Goal: Navigation & Orientation: Find specific page/section

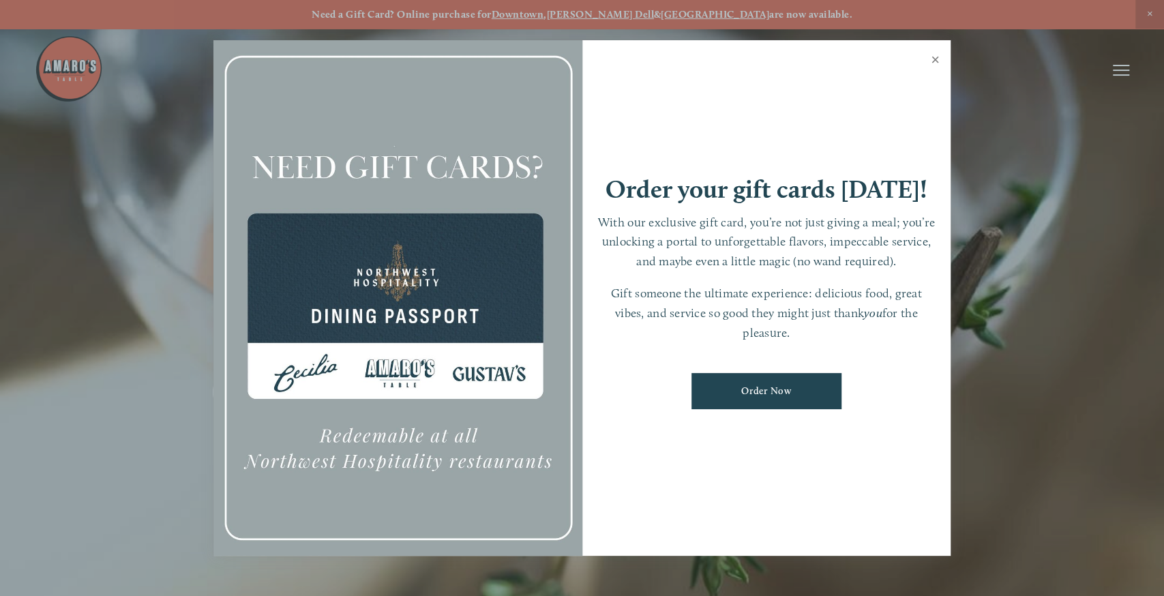
click at [936, 55] on link "Close" at bounding box center [935, 61] width 27 height 38
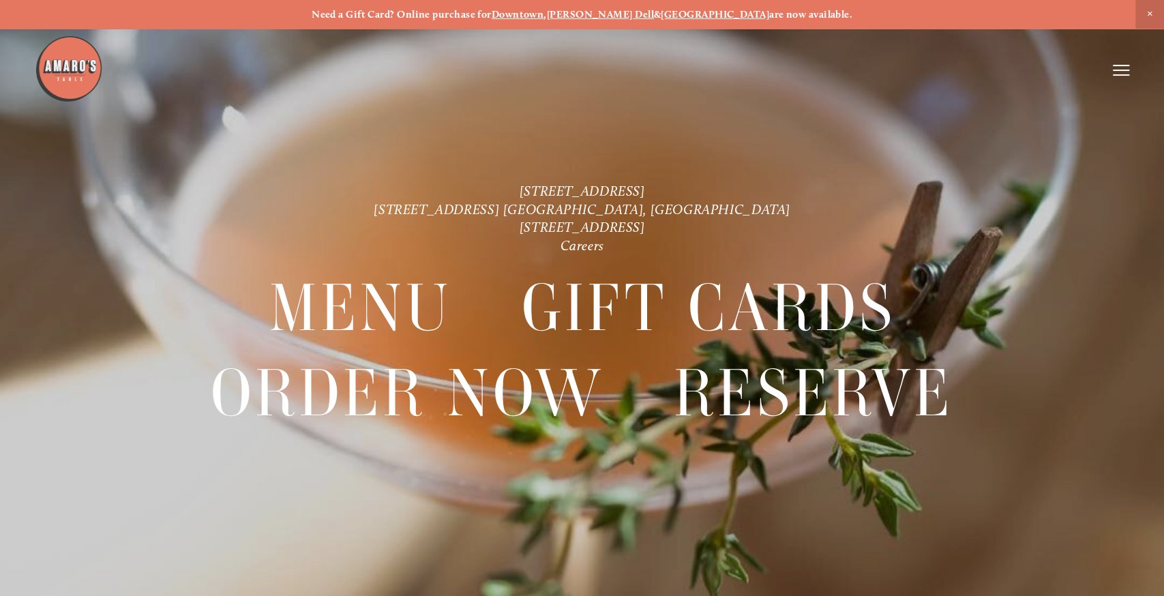
click at [1126, 66] on icon at bounding box center [1121, 70] width 16 height 12
click at [865, 69] on span "Menu" at bounding box center [856, 70] width 26 height 12
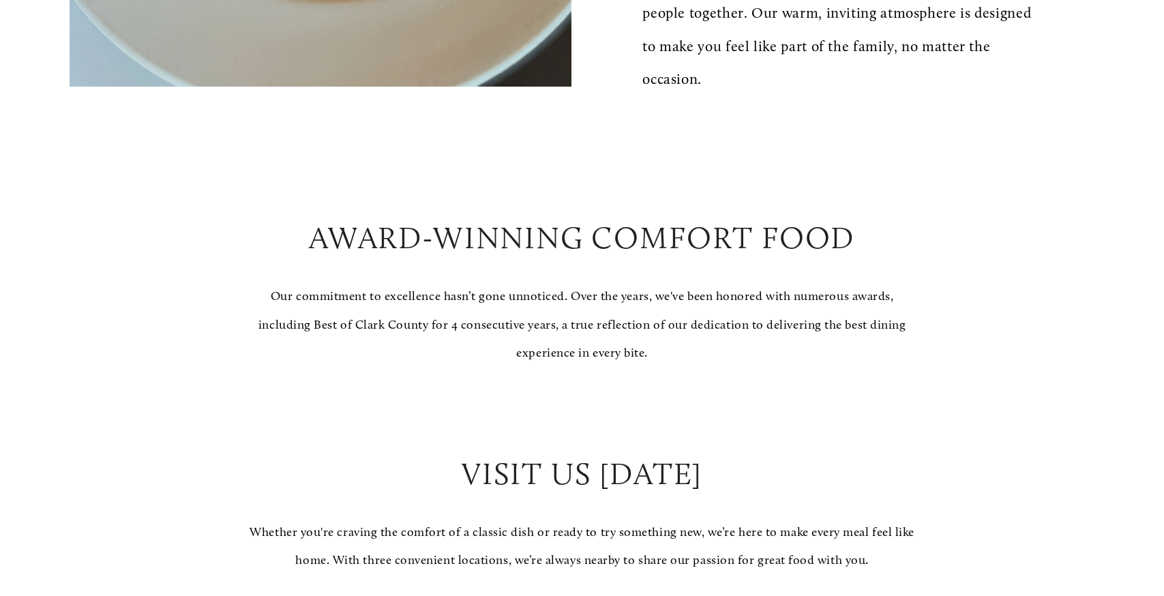
scroll to position [1206, 0]
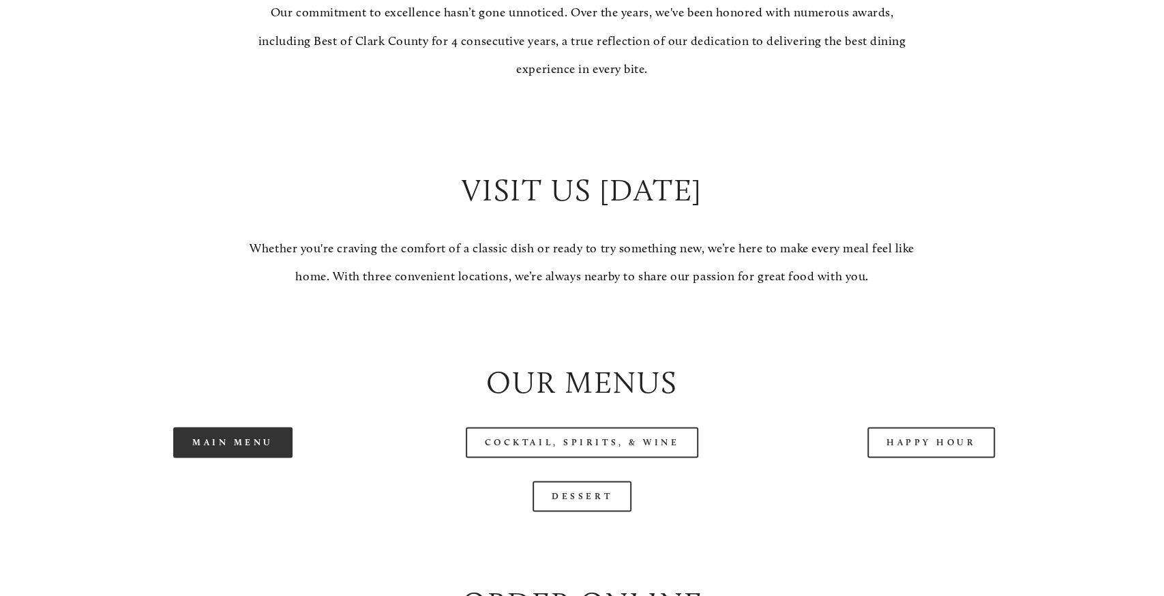
click at [248, 443] on link "Main Menu" at bounding box center [232, 442] width 119 height 31
